Goal: Task Accomplishment & Management: Manage account settings

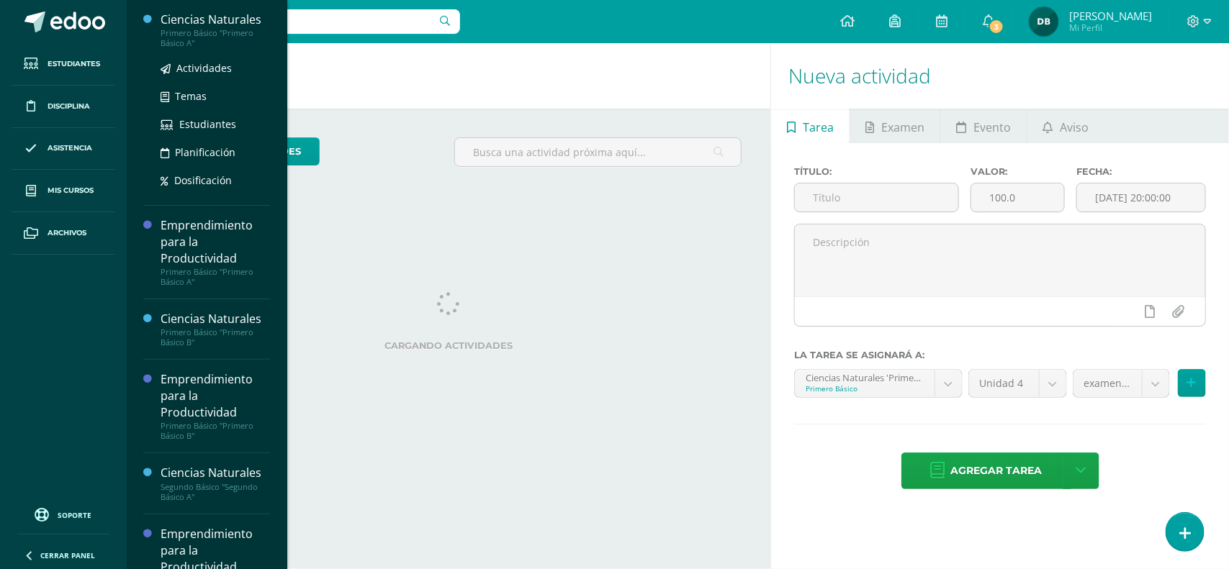
click at [185, 30] on div "Primero Básico "Primero Básico A"" at bounding box center [215, 38] width 109 height 20
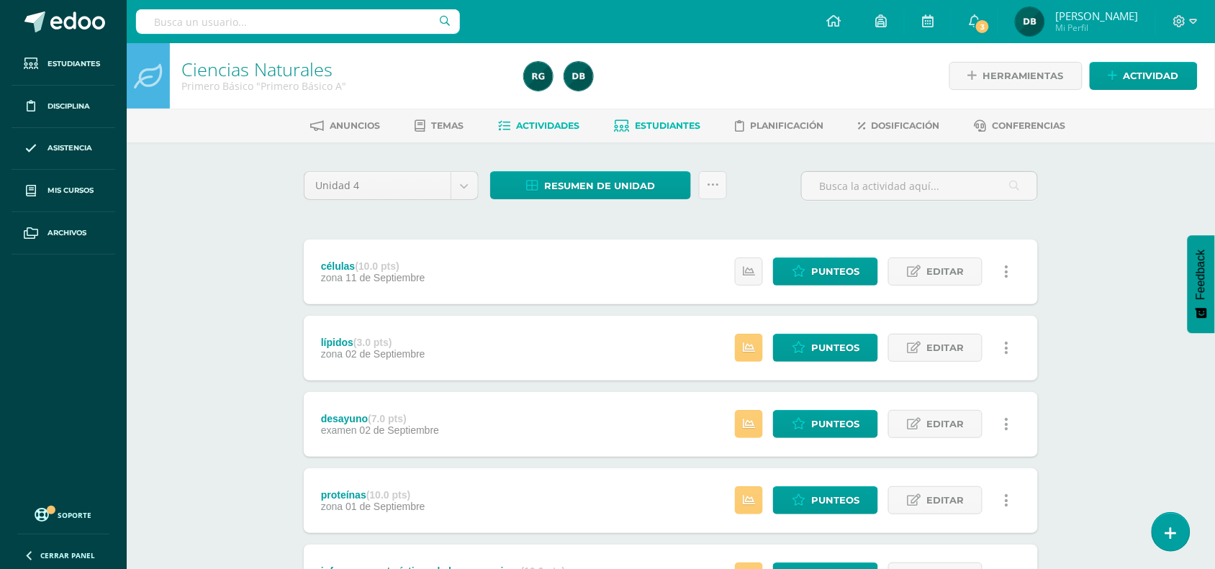
click at [659, 127] on span "Estudiantes" at bounding box center [669, 125] width 66 height 11
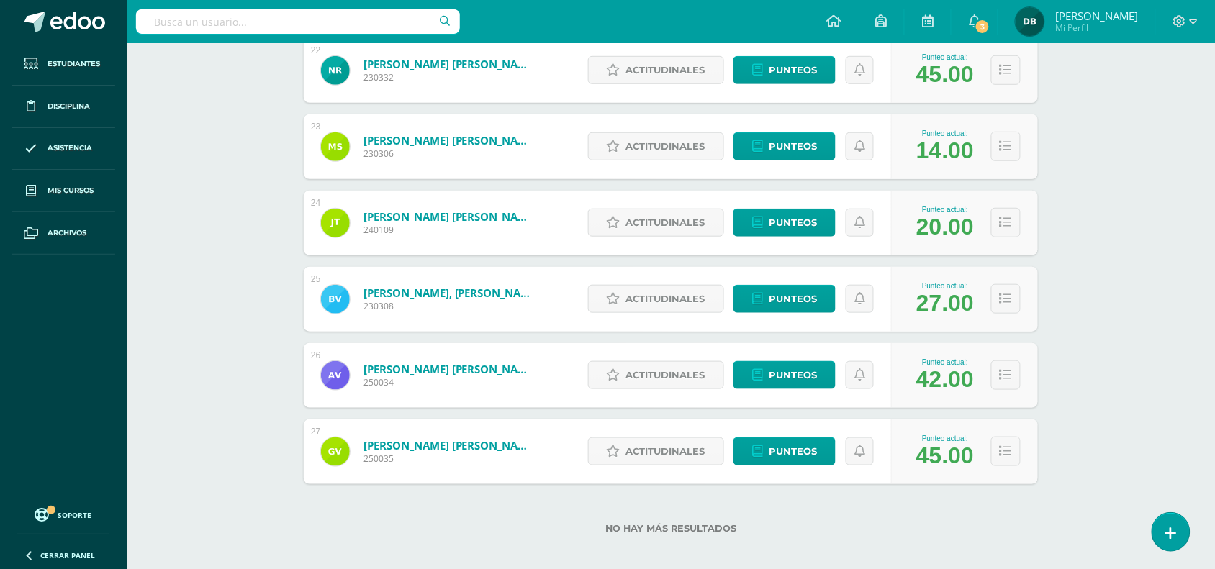
scroll to position [1888, 0]
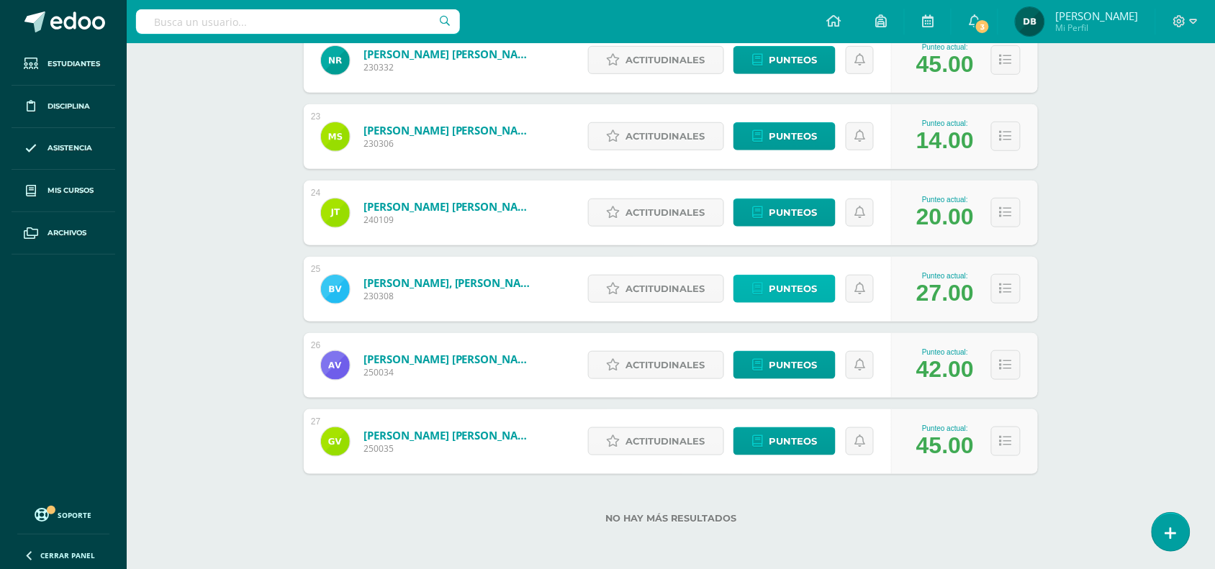
click at [795, 279] on span "Punteos" at bounding box center [793, 289] width 48 height 27
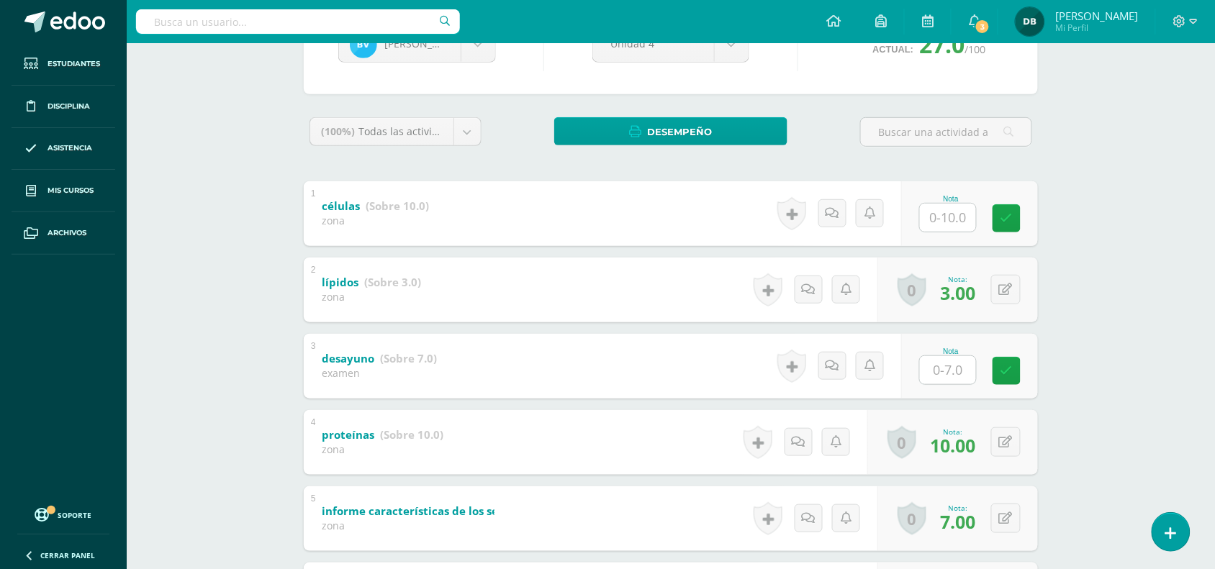
scroll to position [177, 0]
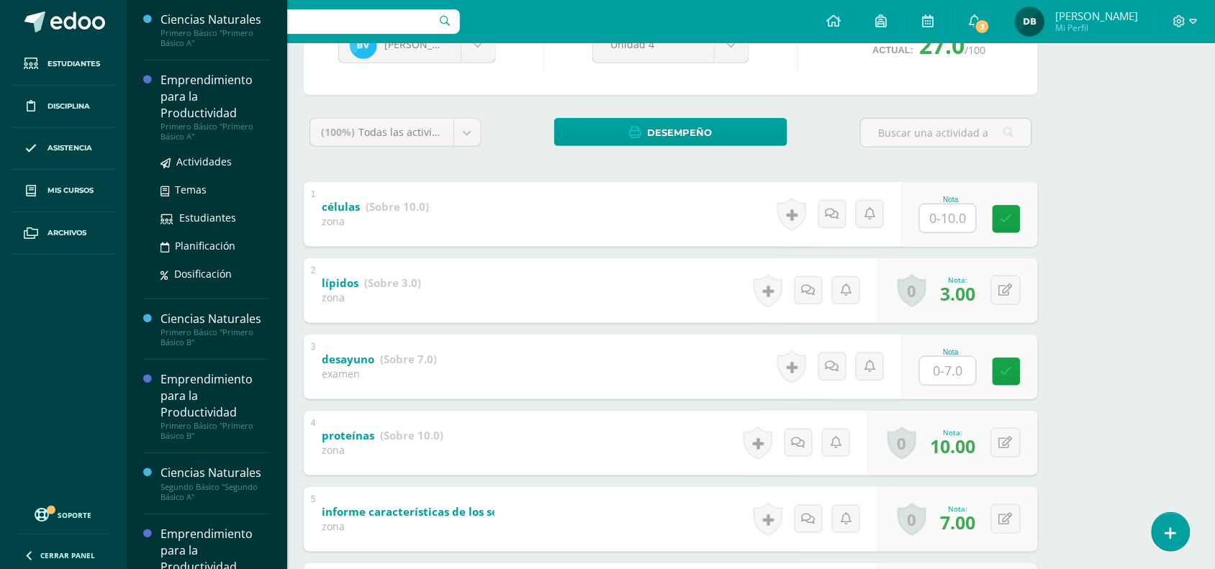
click at [193, 112] on div "Emprendimiento para la Productividad" at bounding box center [215, 97] width 109 height 50
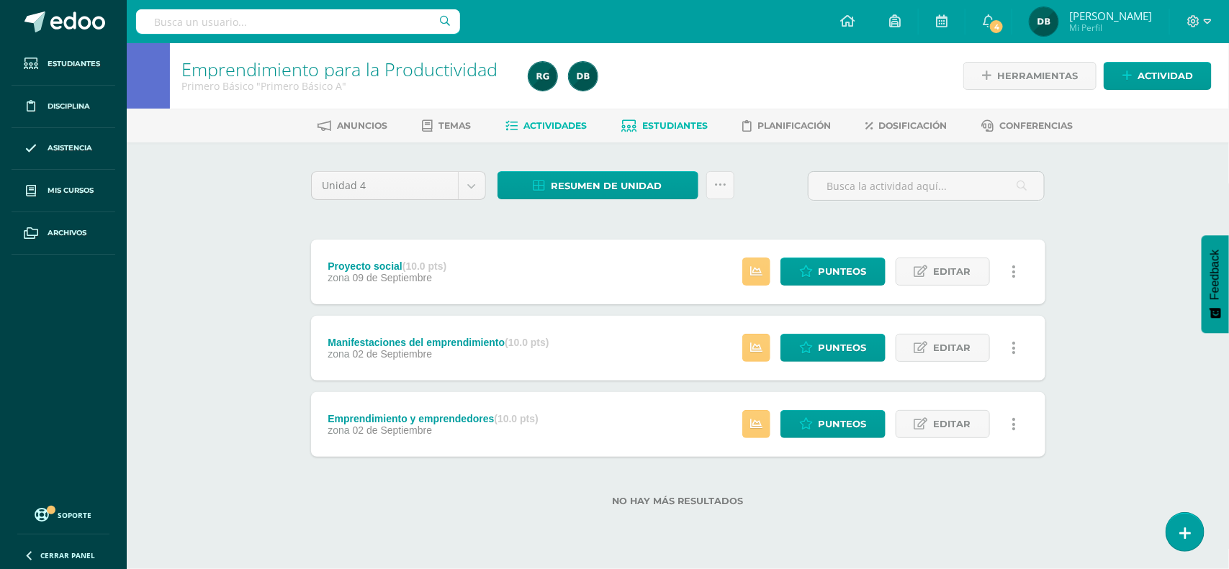
click at [663, 121] on span "Estudiantes" at bounding box center [675, 125] width 66 height 11
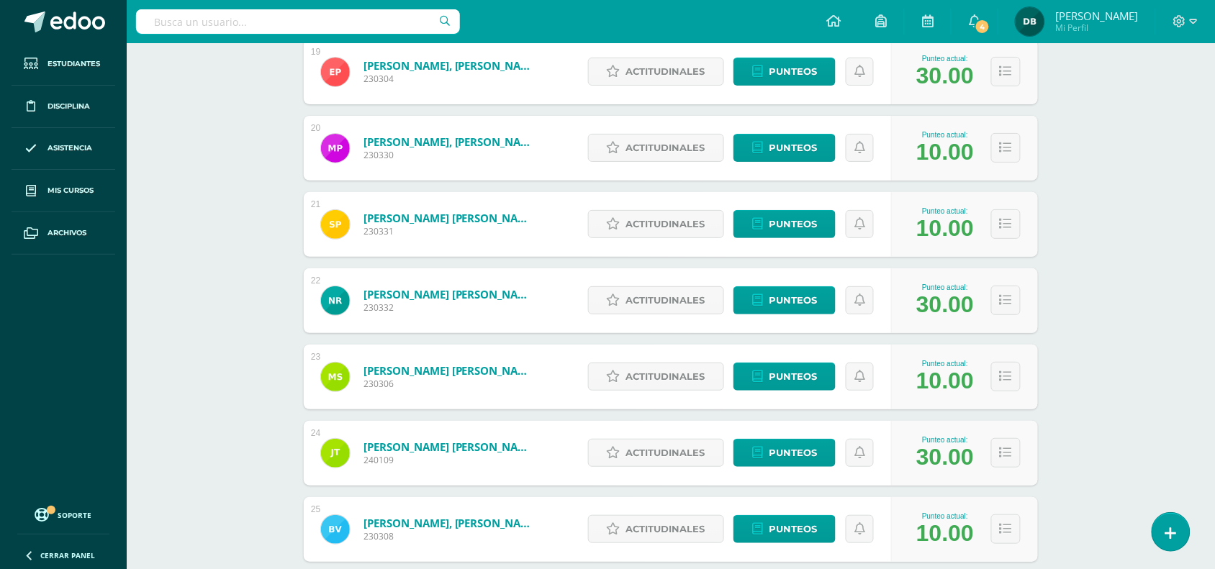
scroll to position [1649, 0]
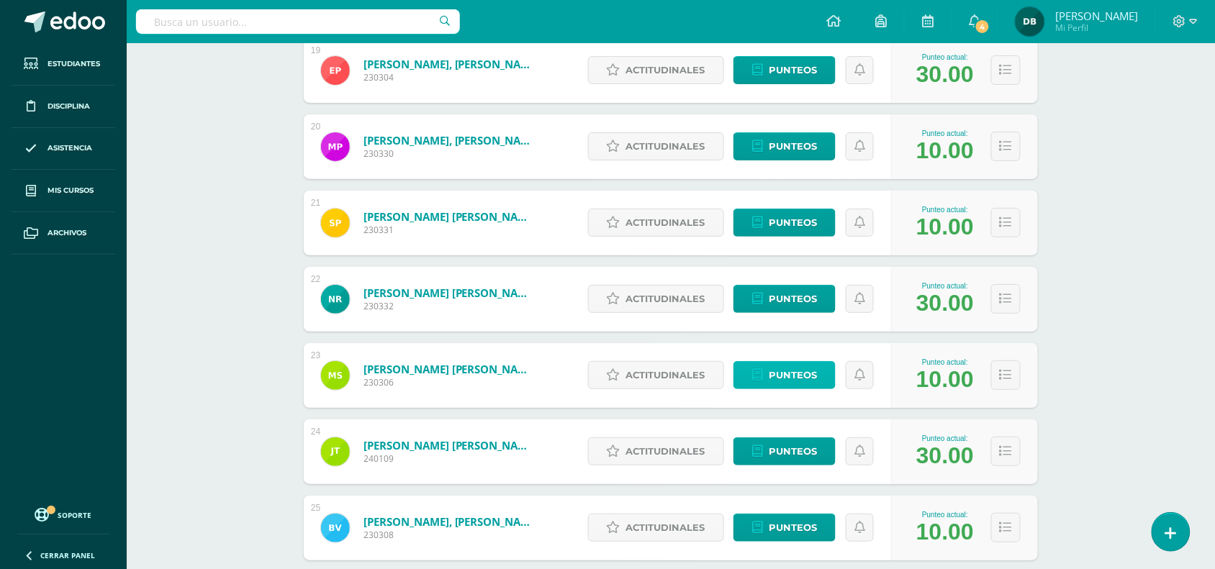
click at [783, 376] on span "Punteos" at bounding box center [793, 375] width 48 height 27
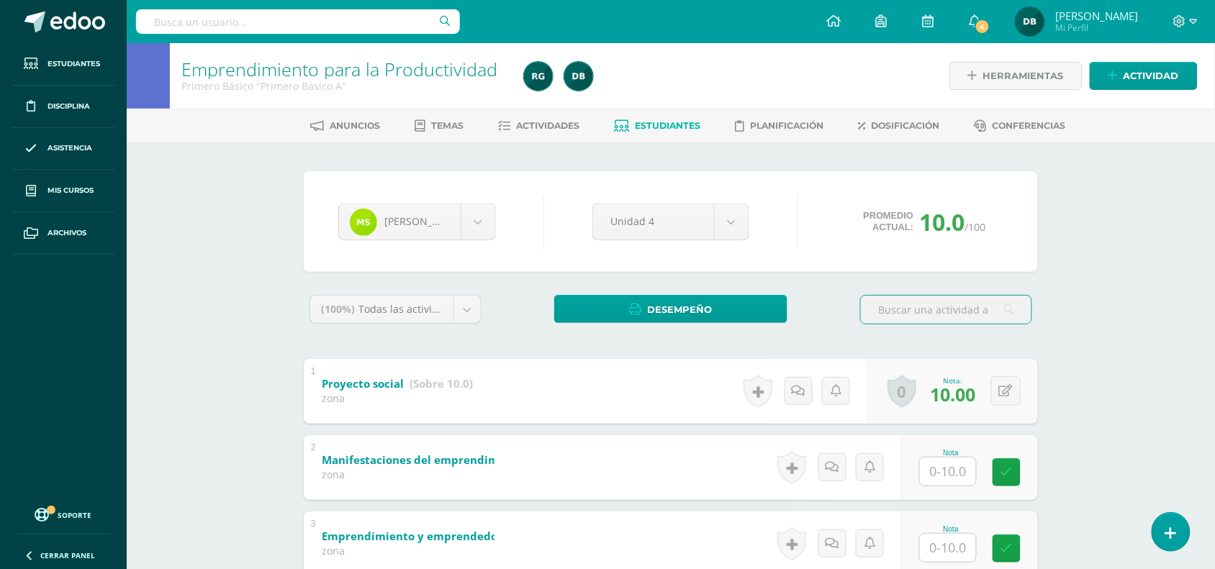
scroll to position [102, 0]
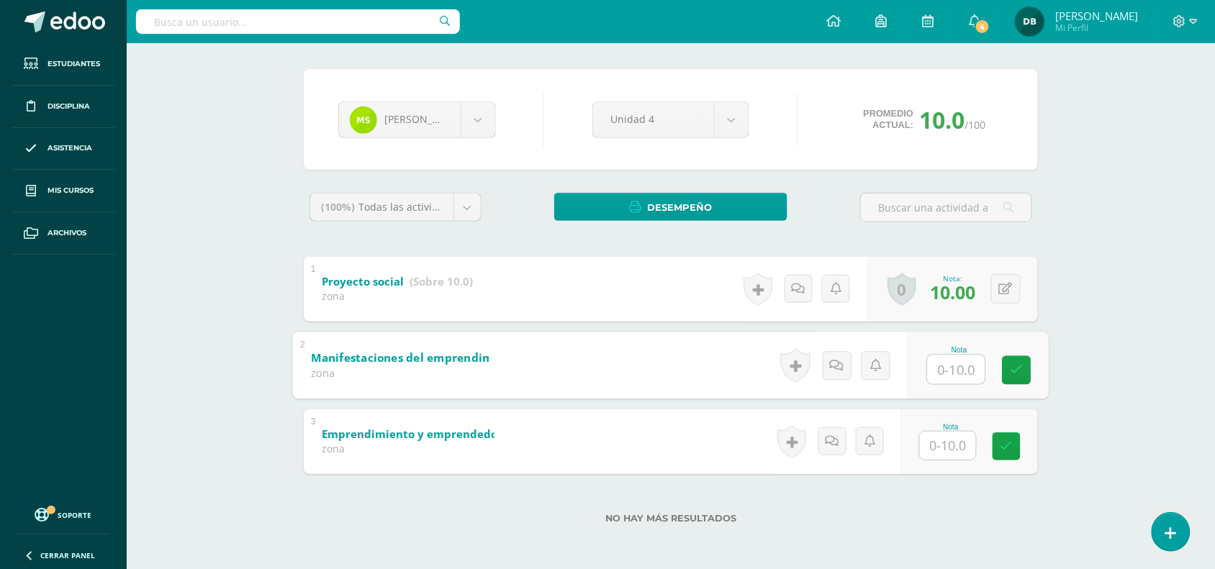
click at [955, 379] on input "text" at bounding box center [957, 369] width 58 height 29
type input "5"
type input "10"
click at [955, 379] on span "5.00" at bounding box center [957, 368] width 35 height 24
click at [1163, 102] on div "Emprendimiento para la Productividad Primero Básico "Primero Básico A" Herramie…" at bounding box center [671, 255] width 1088 height 629
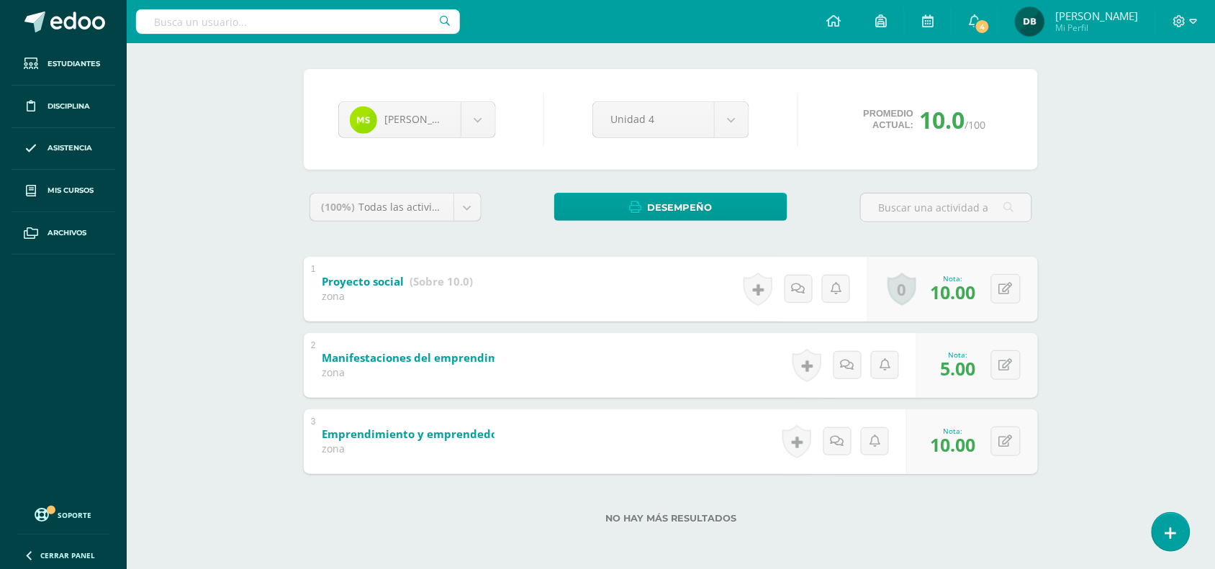
scroll to position [0, 0]
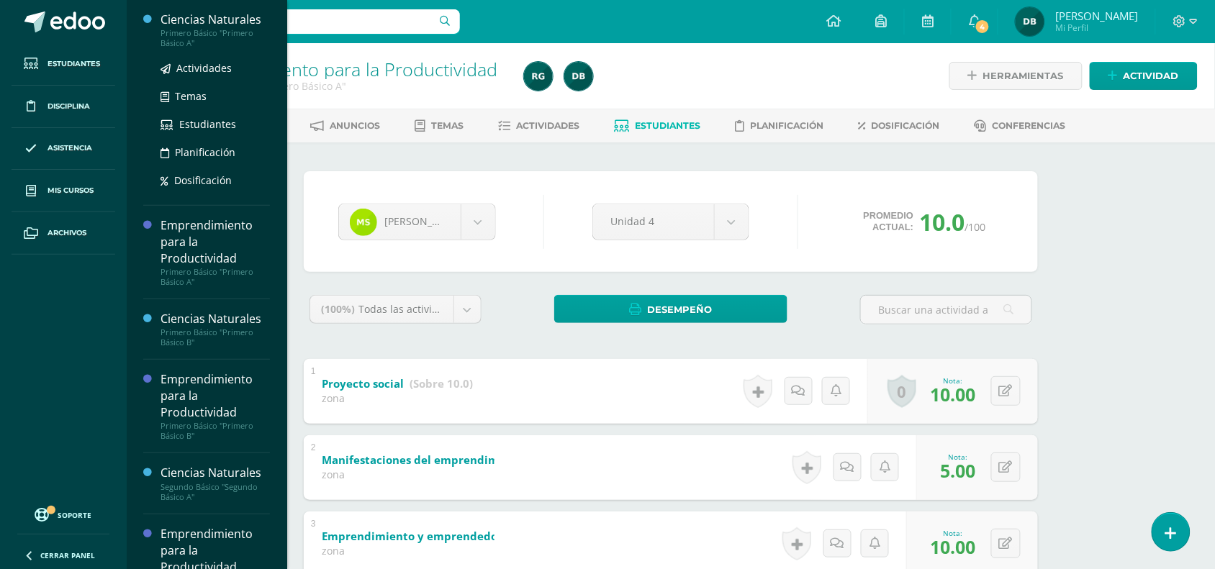
click at [217, 14] on div "Ciencias Naturales" at bounding box center [215, 20] width 109 height 17
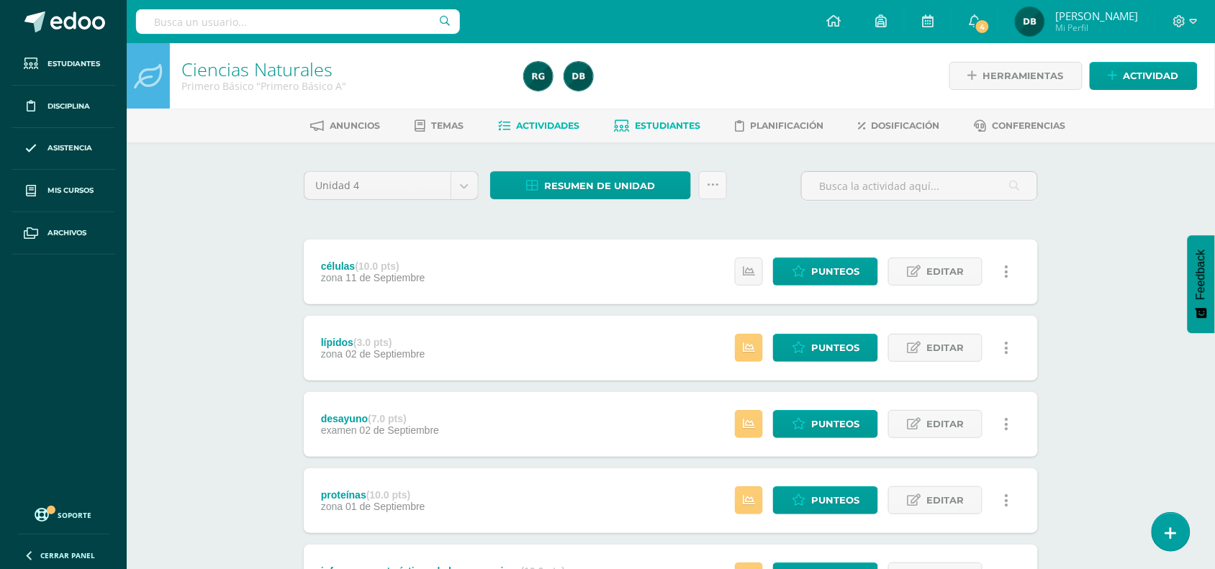
click at [667, 134] on link "Estudiantes" at bounding box center [658, 125] width 86 height 23
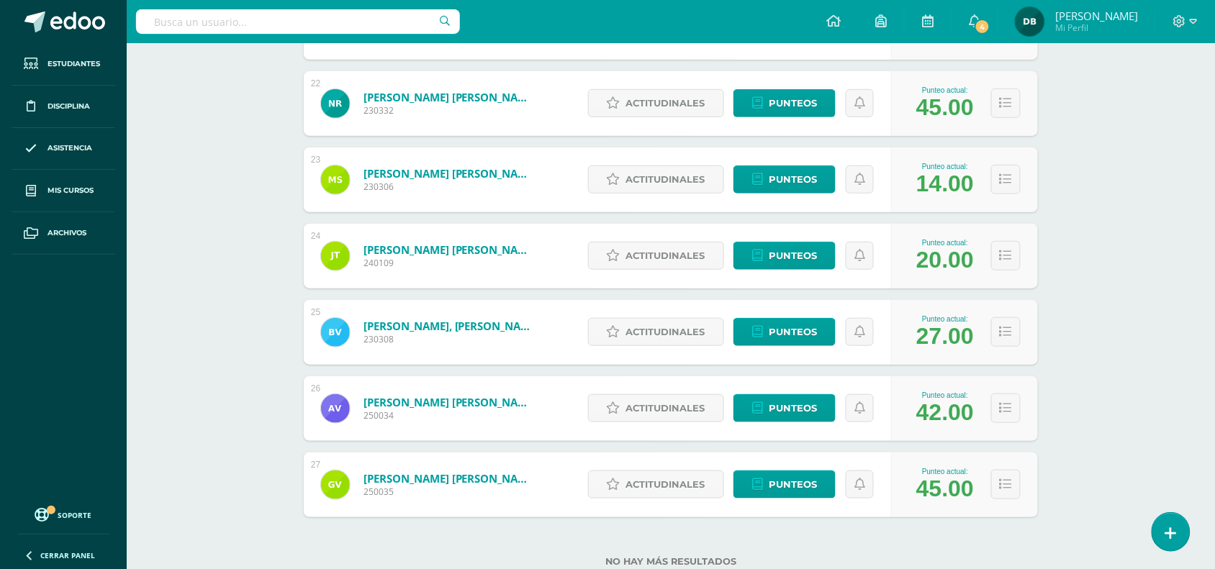
scroll to position [1847, 0]
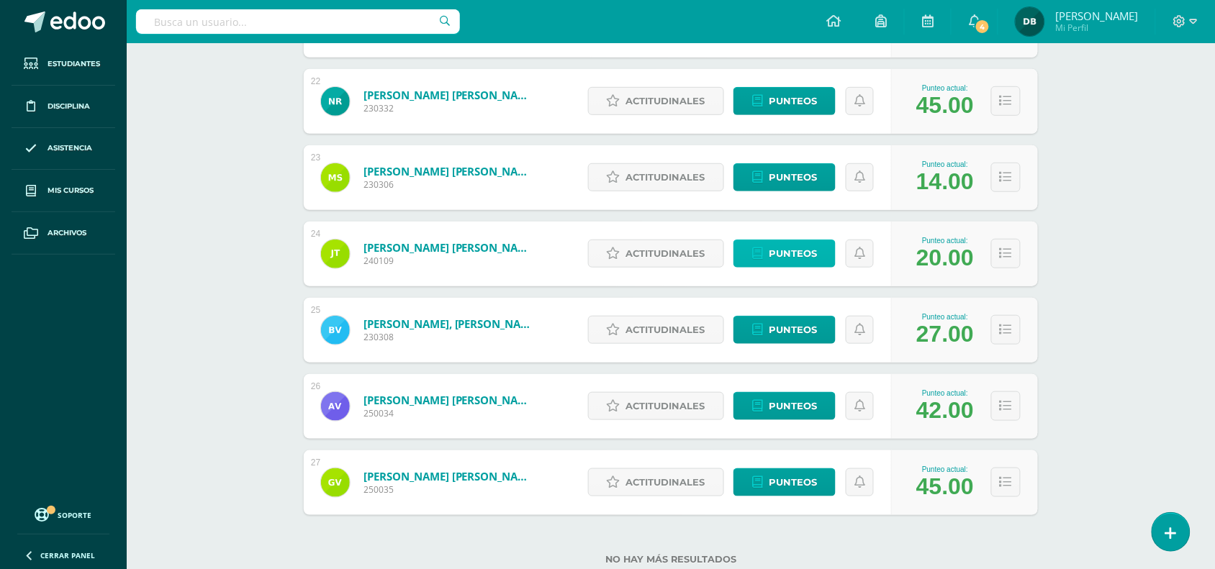
click at [803, 258] on span "Punteos" at bounding box center [793, 253] width 48 height 27
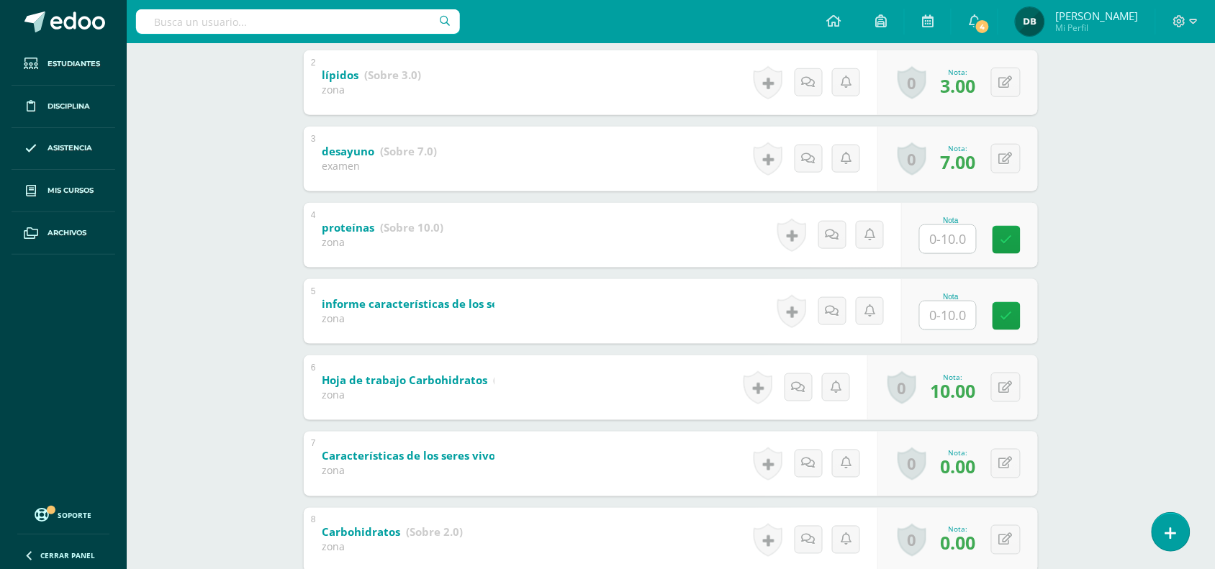
scroll to position [484, 0]
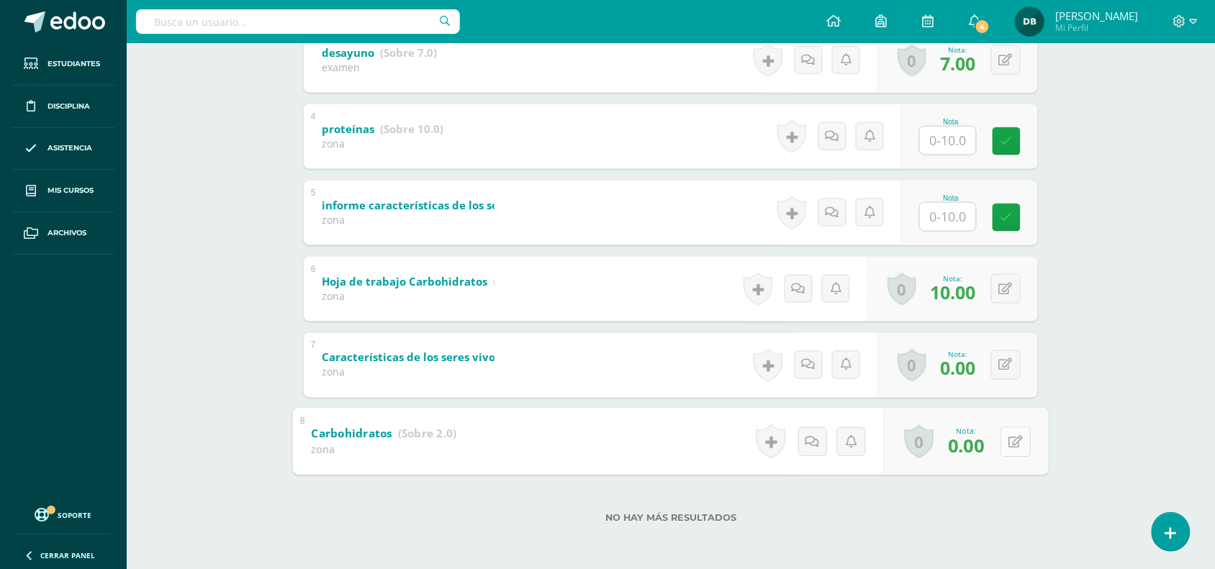
click at [1006, 450] on button at bounding box center [1016, 442] width 30 height 30
type input "2"
click at [1012, 375] on button at bounding box center [1016, 366] width 30 height 30
type input "2"
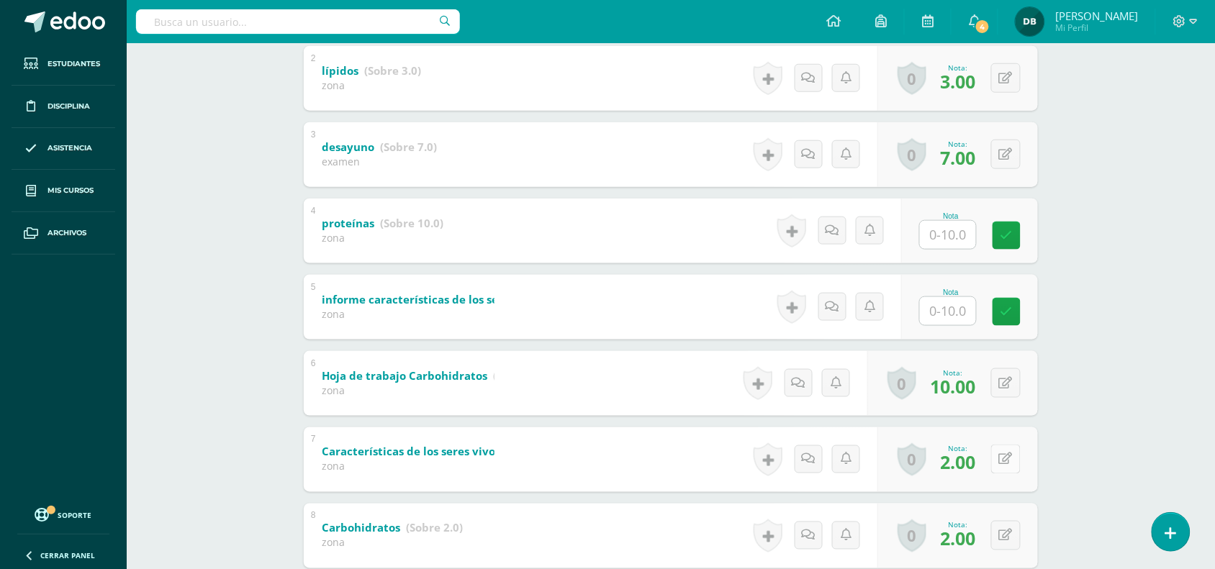
scroll to position [387, 0]
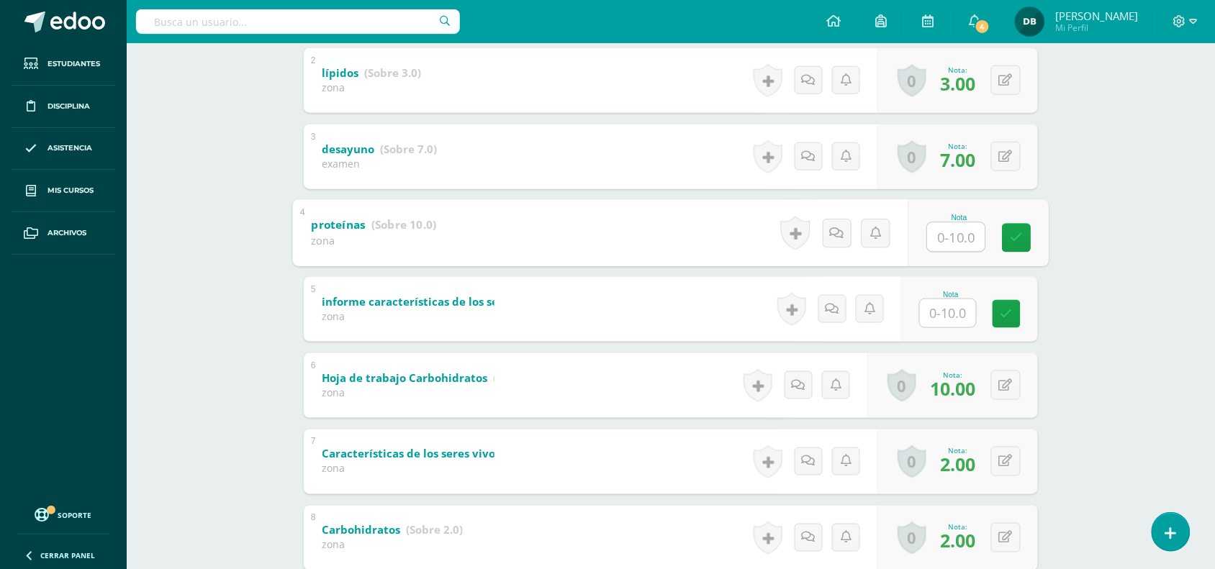
click at [950, 230] on input "text" at bounding box center [957, 236] width 58 height 29
type input "9"
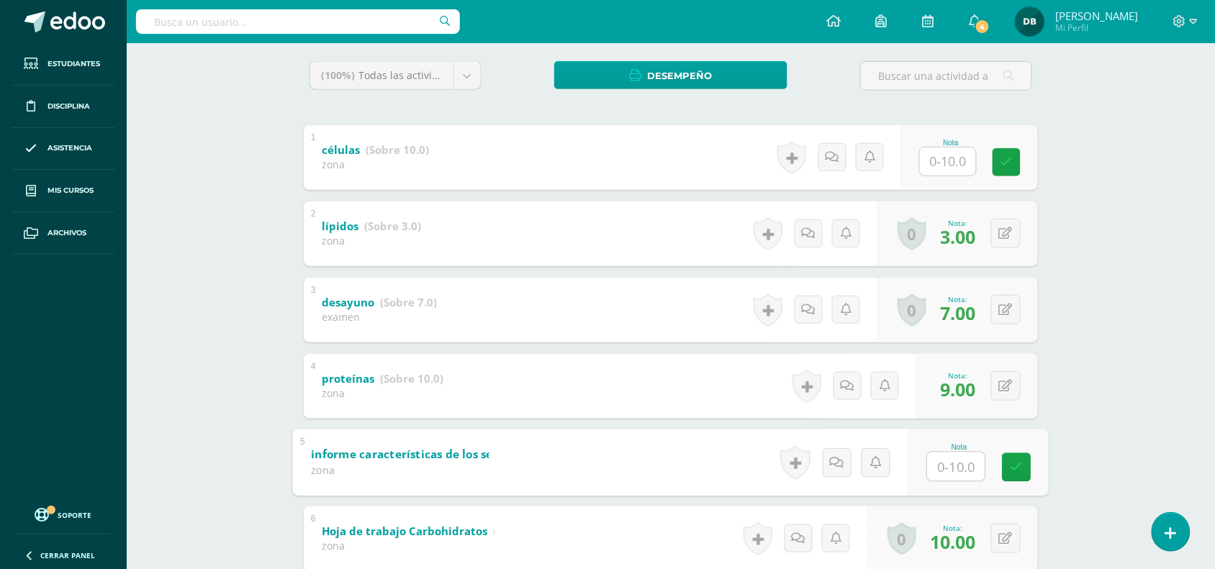
scroll to position [231, 0]
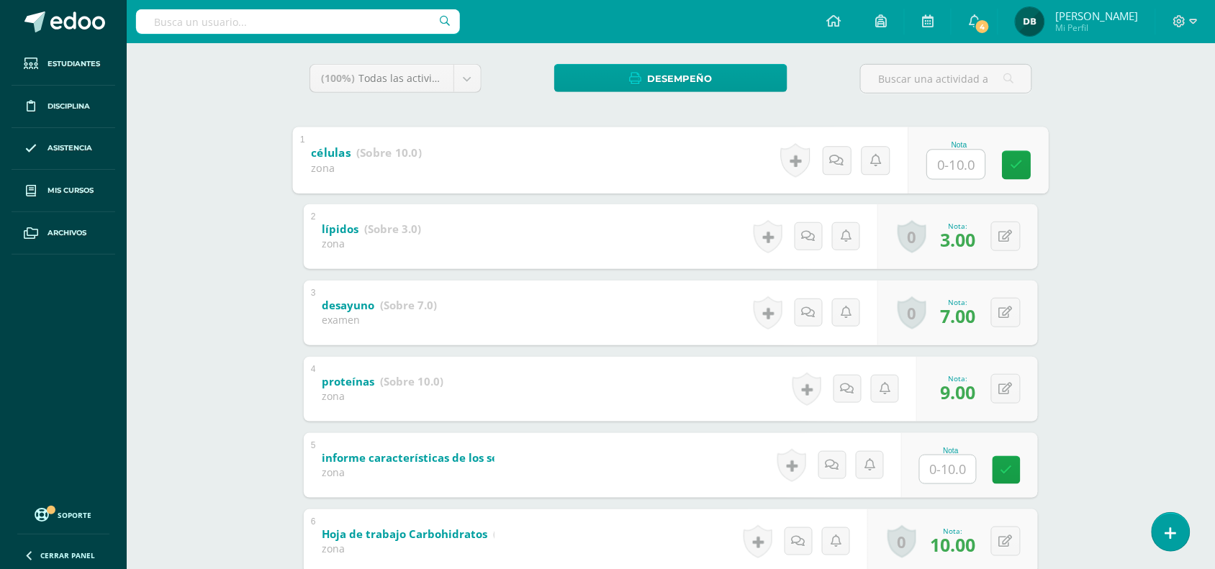
click at [957, 167] on input "text" at bounding box center [957, 164] width 58 height 29
type input "9"
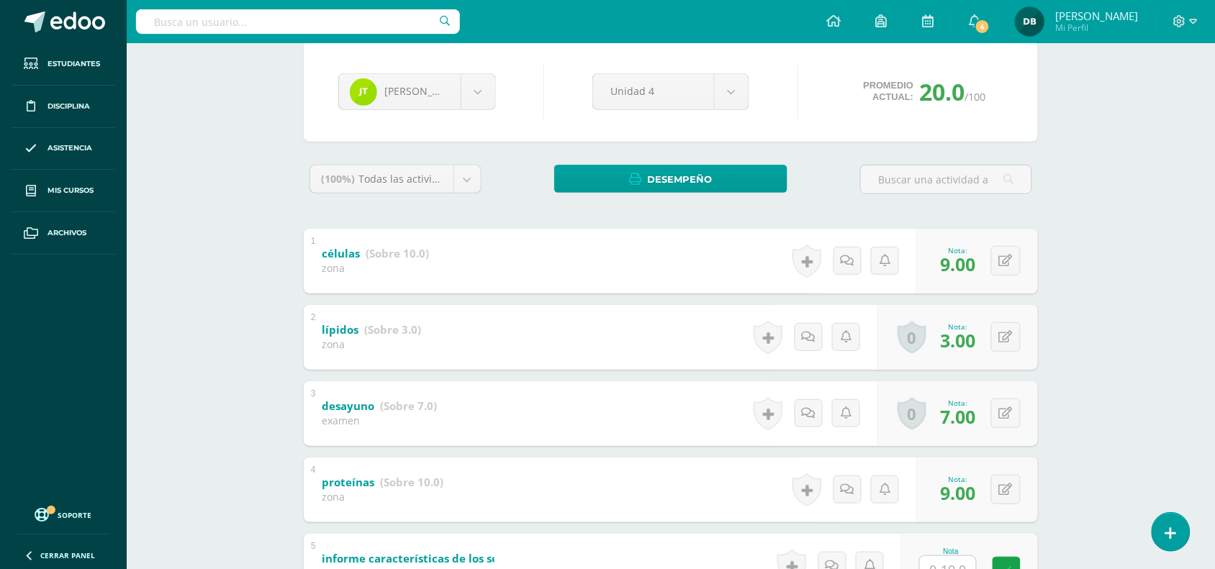
scroll to position [130, 0]
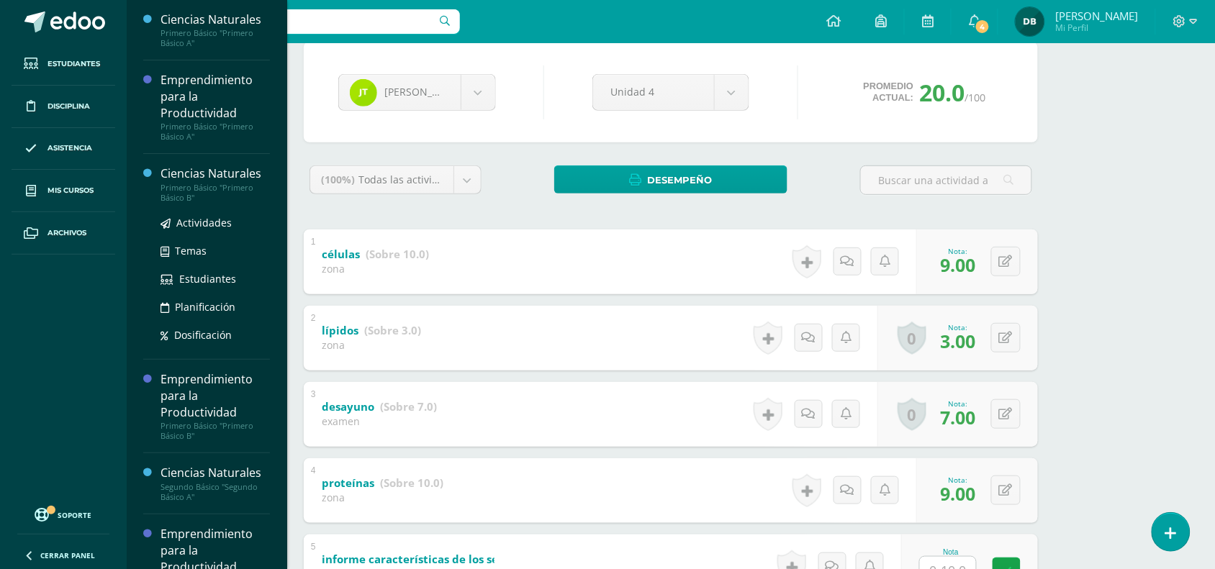
click at [241, 188] on div "Primero Básico "Primero Básico B"" at bounding box center [215, 193] width 109 height 20
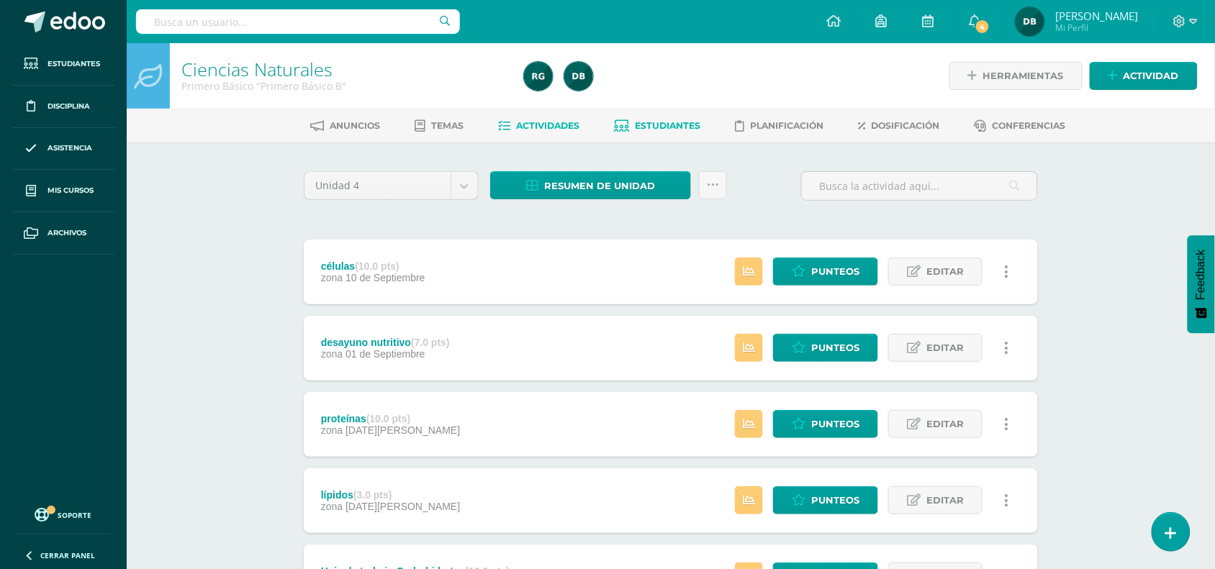
click at [667, 125] on span "Estudiantes" at bounding box center [669, 125] width 66 height 11
